Goal: Task Accomplishment & Management: Complete application form

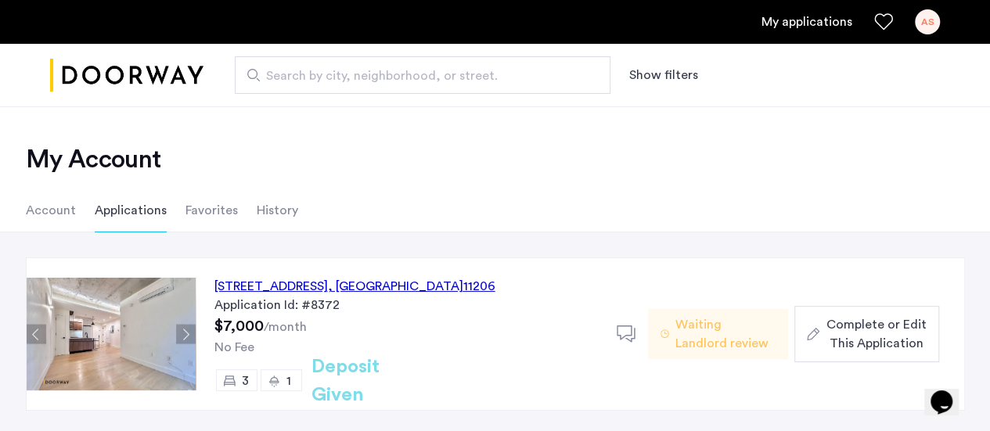
click at [288, 288] on div "152 Manhattan Avenue, Unit 5B, Brooklyn , NY 11206" at bounding box center [354, 286] width 281 height 19
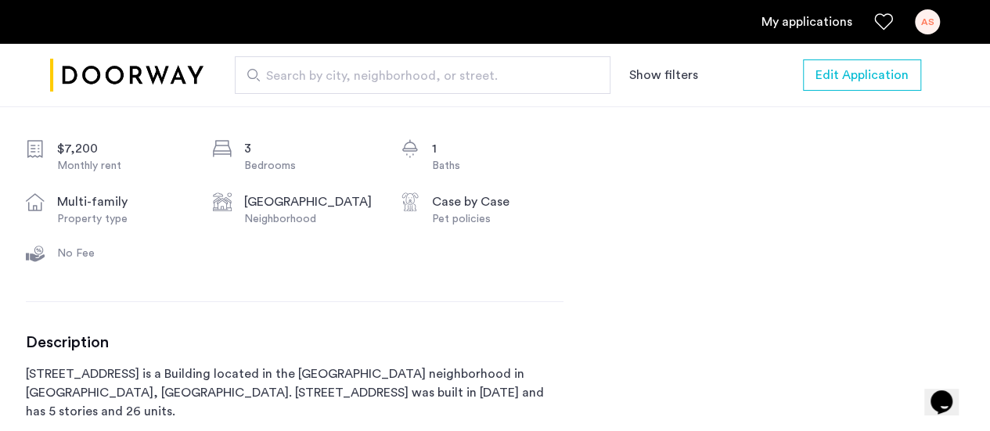
scroll to position [575, 0]
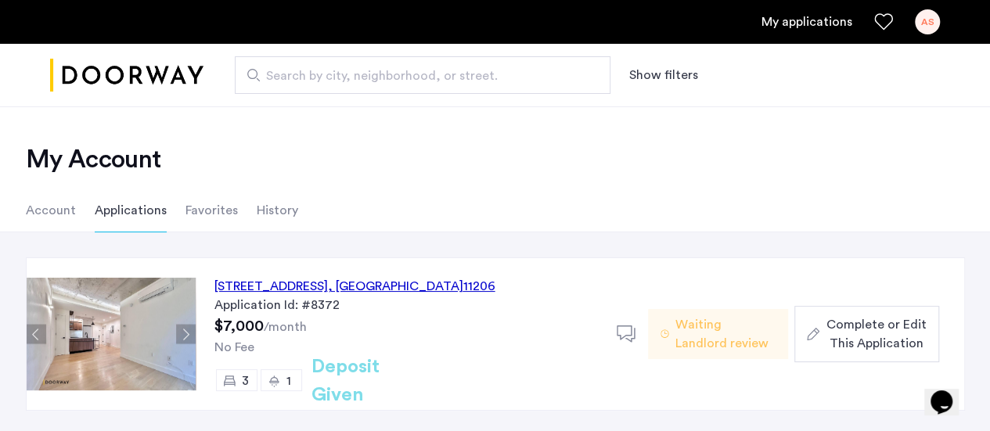
click at [881, 323] on span "Complete or Edit This Application" at bounding box center [876, 334] width 100 height 38
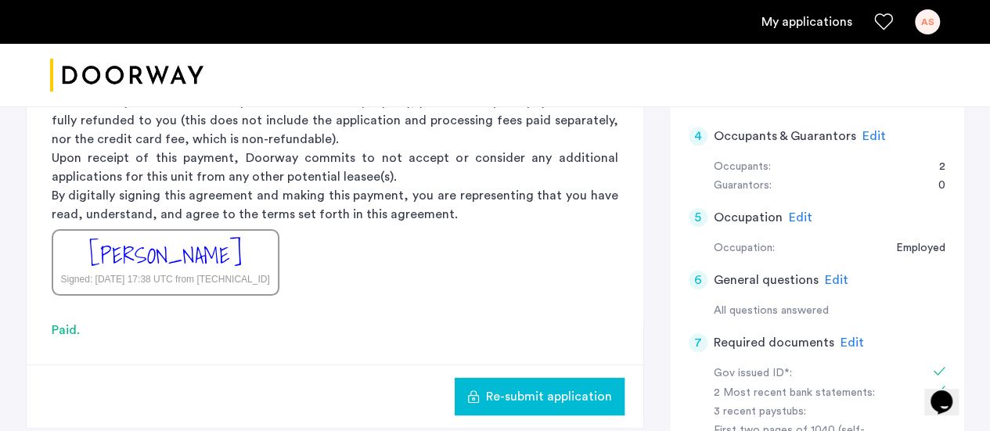
scroll to position [459, 0]
click at [832, 339] on div "7 Required documents Edit" at bounding box center [817, 344] width 257 height 44
click at [834, 339] on div "7 Required documents Edit" at bounding box center [817, 344] width 257 height 44
click at [841, 340] on span "Edit" at bounding box center [852, 343] width 23 height 13
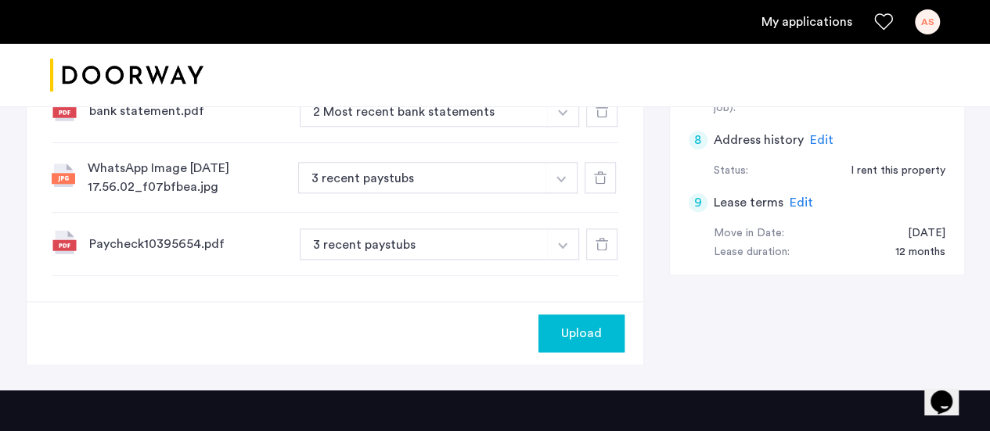
scroll to position [820, 0]
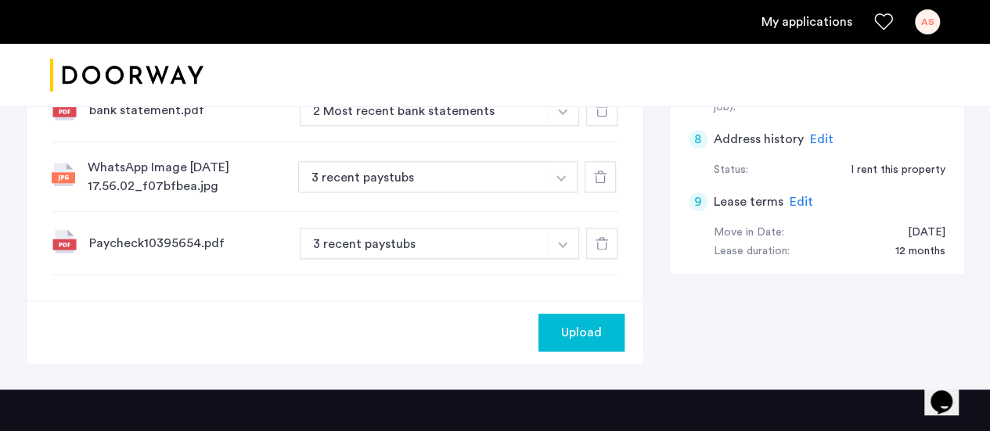
click at [604, 178] on icon at bounding box center [600, 177] width 13 height 13
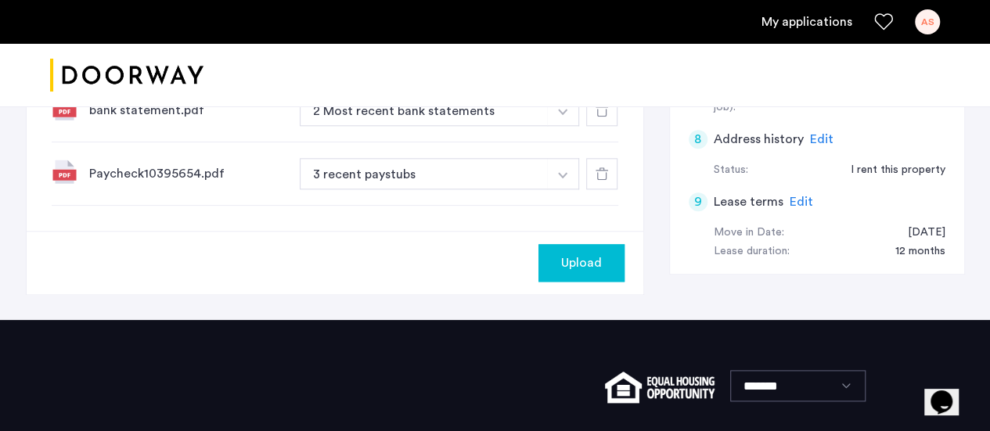
click at [580, 248] on button "Upload" at bounding box center [582, 263] width 86 height 38
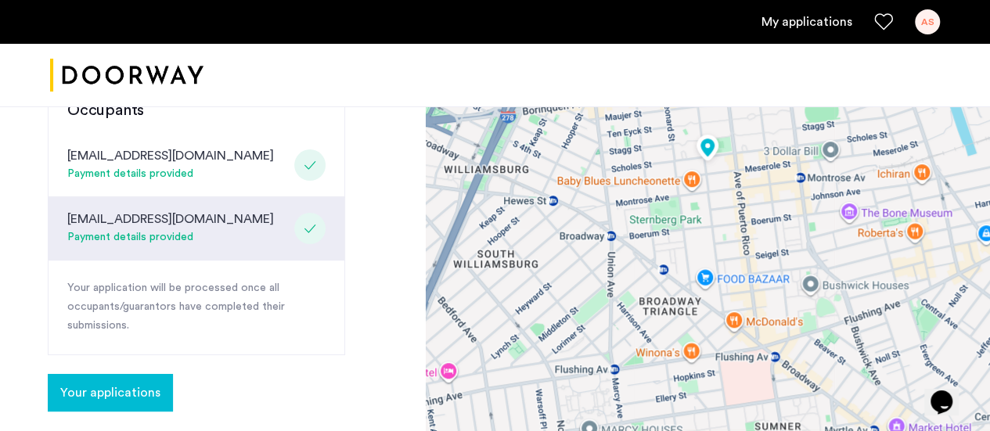
scroll to position [409, 0]
click at [148, 387] on span "Your applications" at bounding box center [110, 392] width 100 height 19
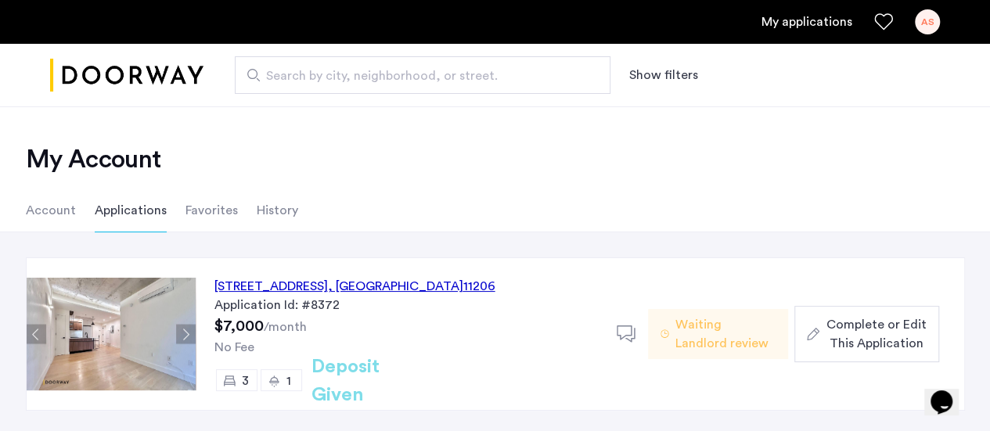
scroll to position [56, 0]
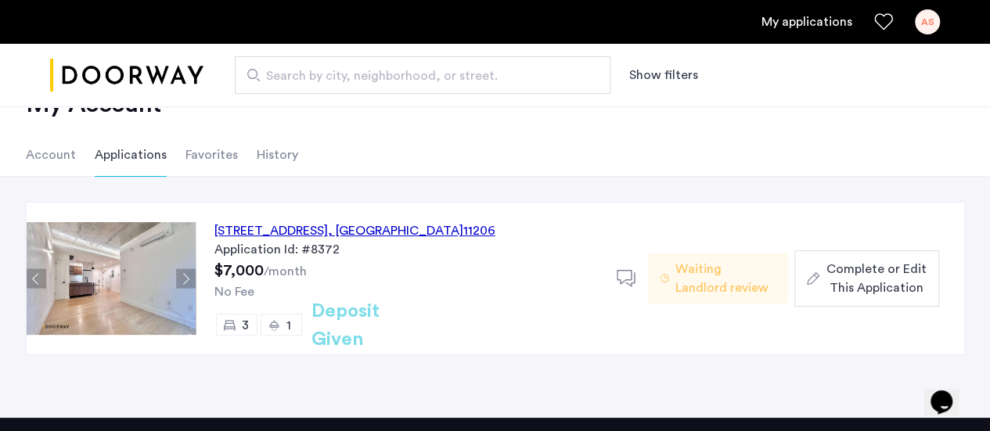
click at [916, 265] on span "Complete or Edit This Application" at bounding box center [876, 279] width 100 height 38
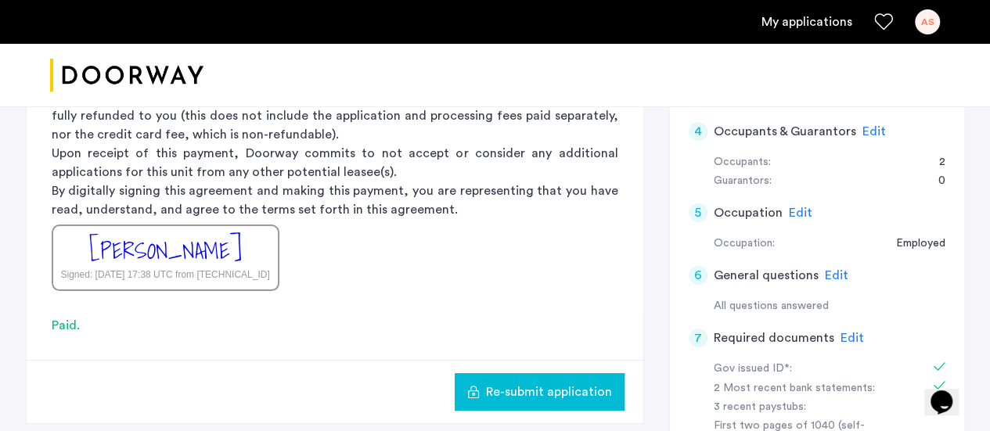
scroll to position [518, 0]
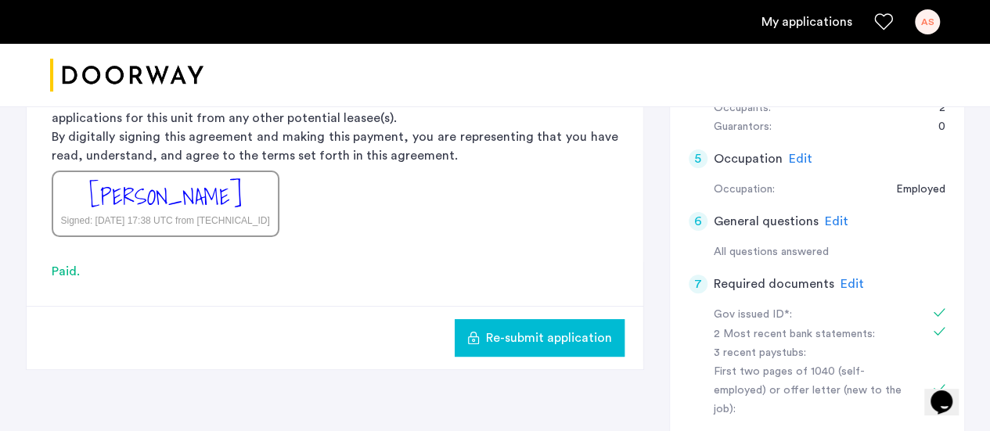
click at [844, 279] on span "Edit" at bounding box center [852, 284] width 23 height 13
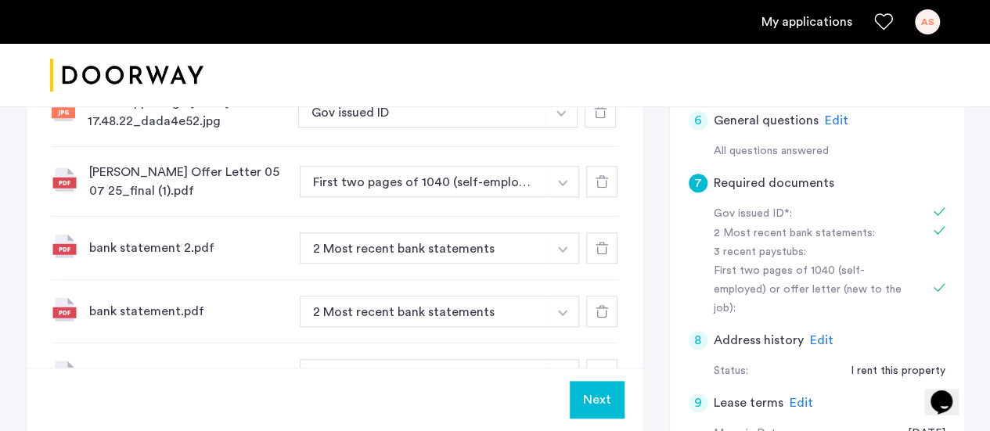
scroll to position [600, 0]
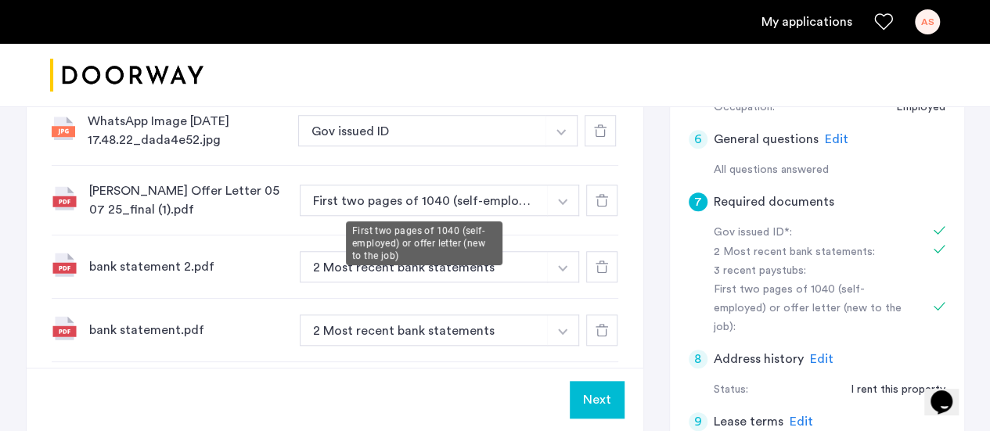
click at [426, 204] on button "First two pages of 1040 (self-employed) or offer letter (new to the job)" at bounding box center [424, 200] width 249 height 31
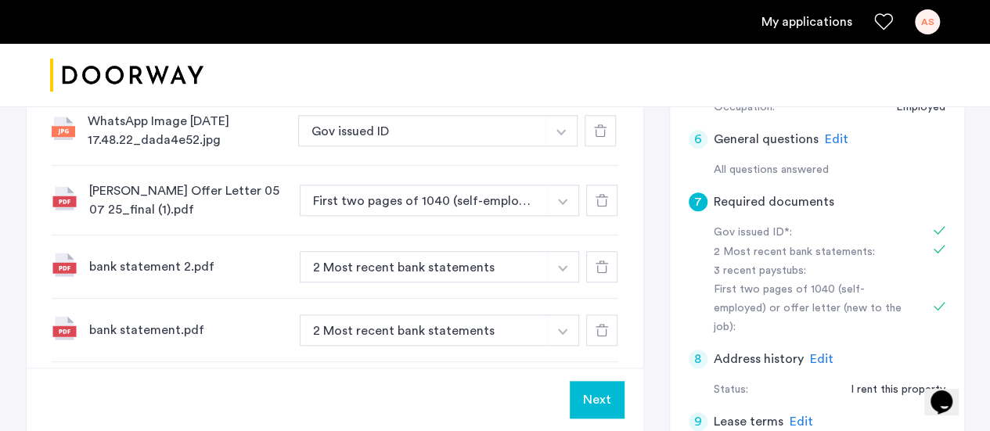
click at [544, 203] on button "First two pages of 1040 (self-employed) or offer letter (new to the job)" at bounding box center [424, 200] width 249 height 31
click at [570, 146] on button "button" at bounding box center [562, 130] width 32 height 31
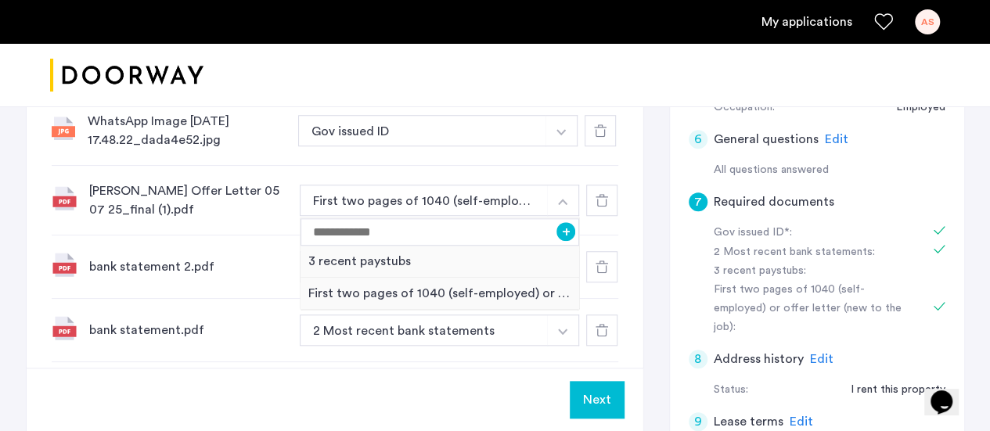
click at [368, 416] on div "Next" at bounding box center [335, 399] width 617 height 63
